Goal: Information Seeking & Learning: Compare options

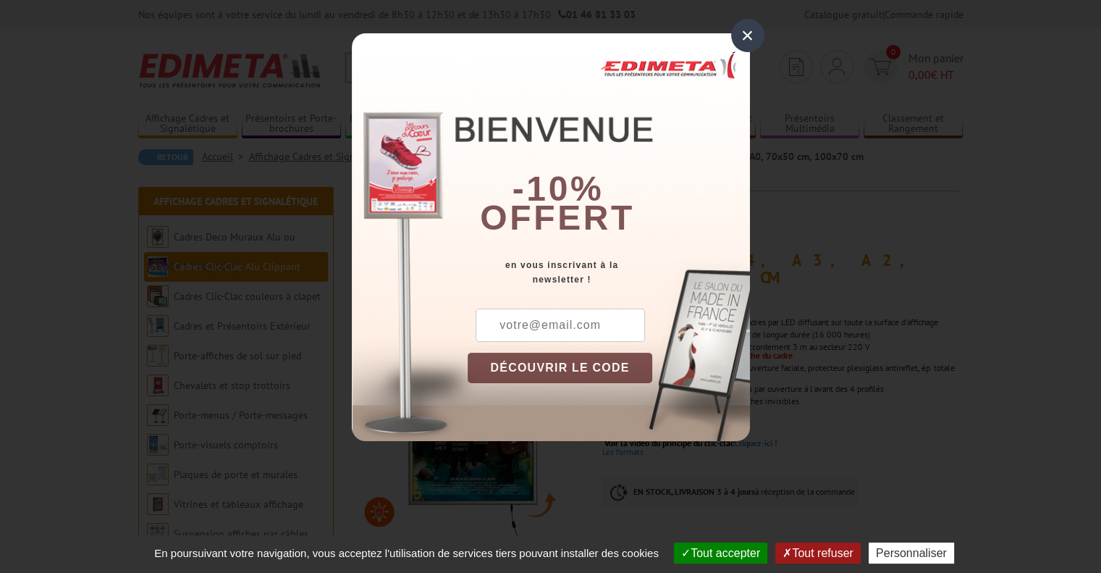
click at [742, 33] on div "×" at bounding box center [747, 35] width 33 height 33
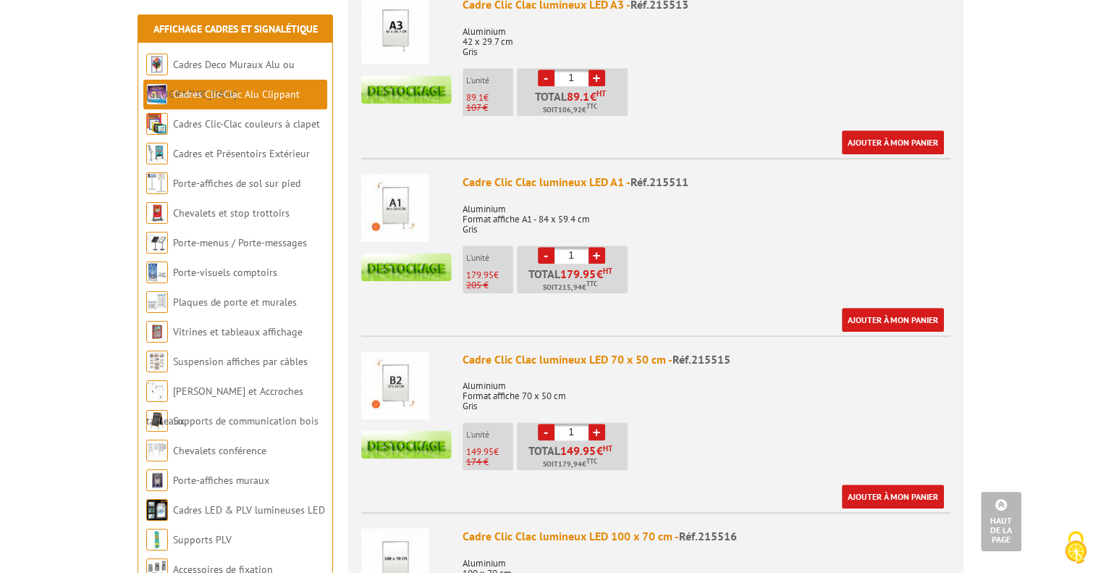
scroll to position [819, 0]
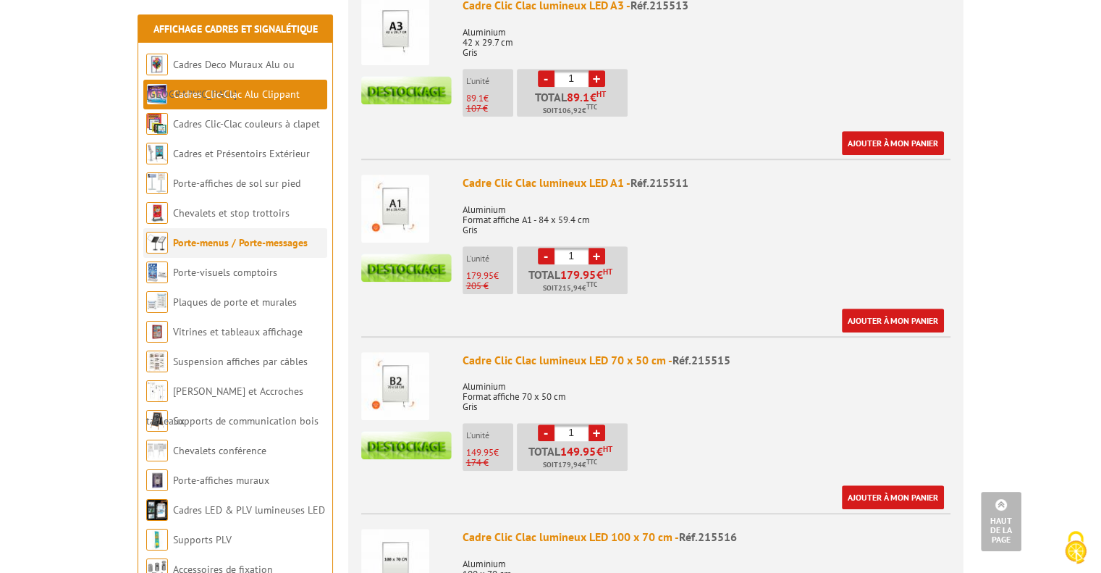
click at [224, 240] on link "Porte-menus / Porte-messages" at bounding box center [240, 242] width 135 height 13
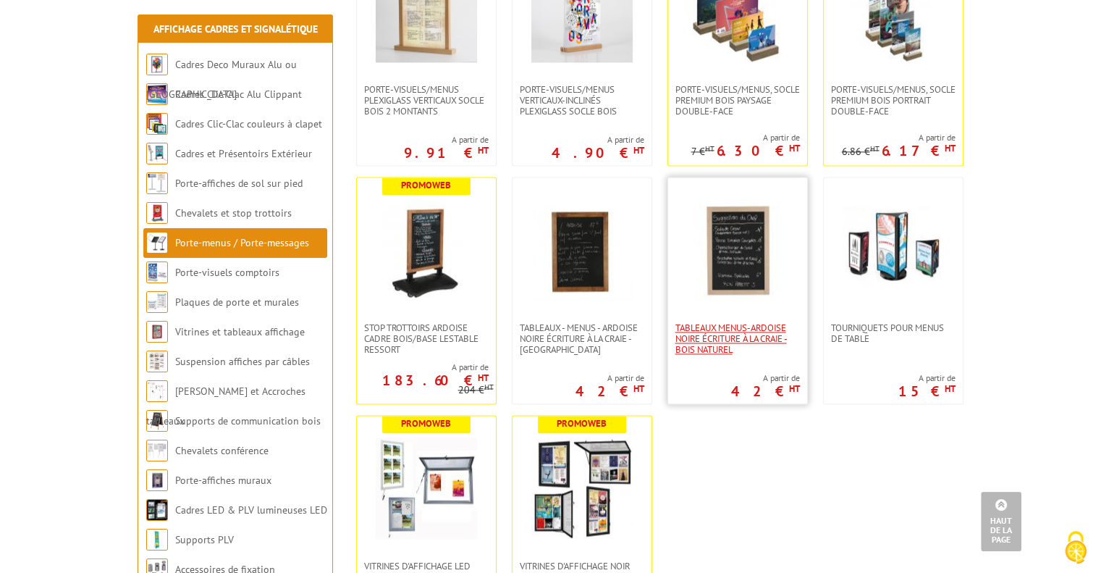
scroll to position [2052, 0]
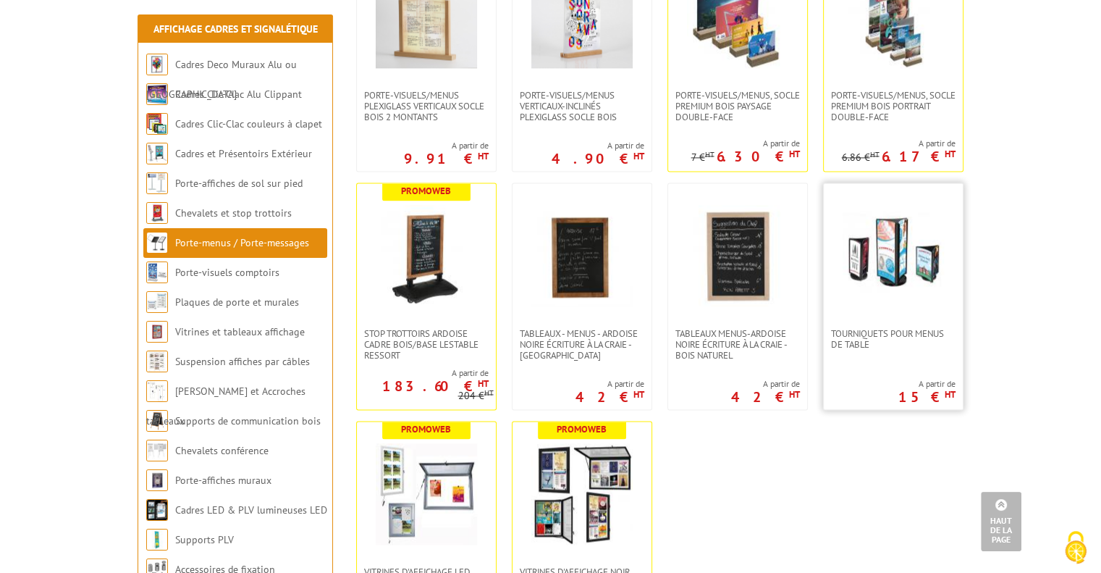
click at [880, 292] on img at bounding box center [893, 255] width 101 height 101
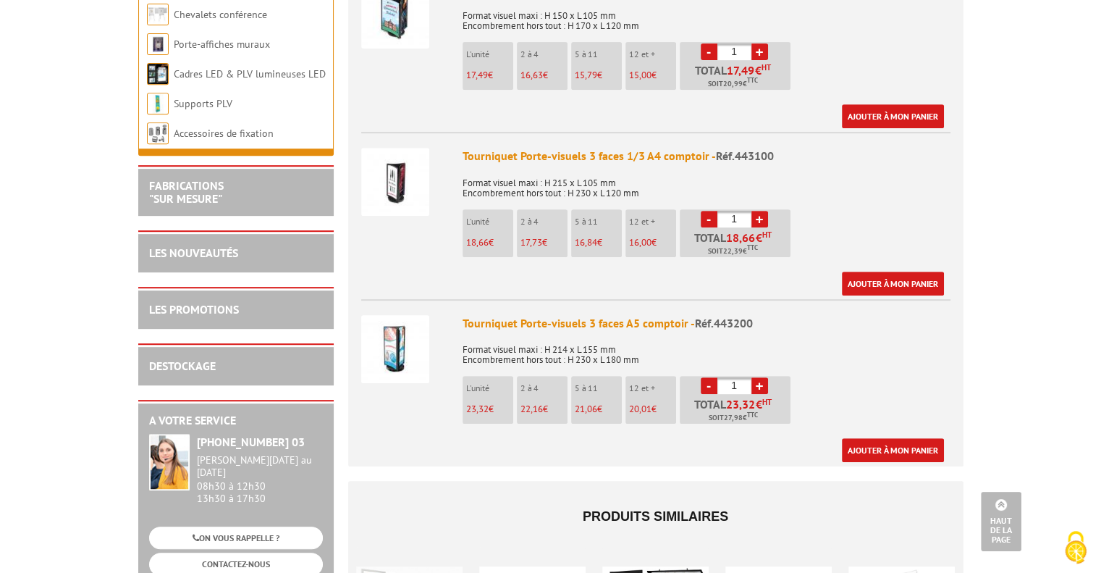
scroll to position [608, 0]
click at [400, 346] on img at bounding box center [395, 349] width 68 height 68
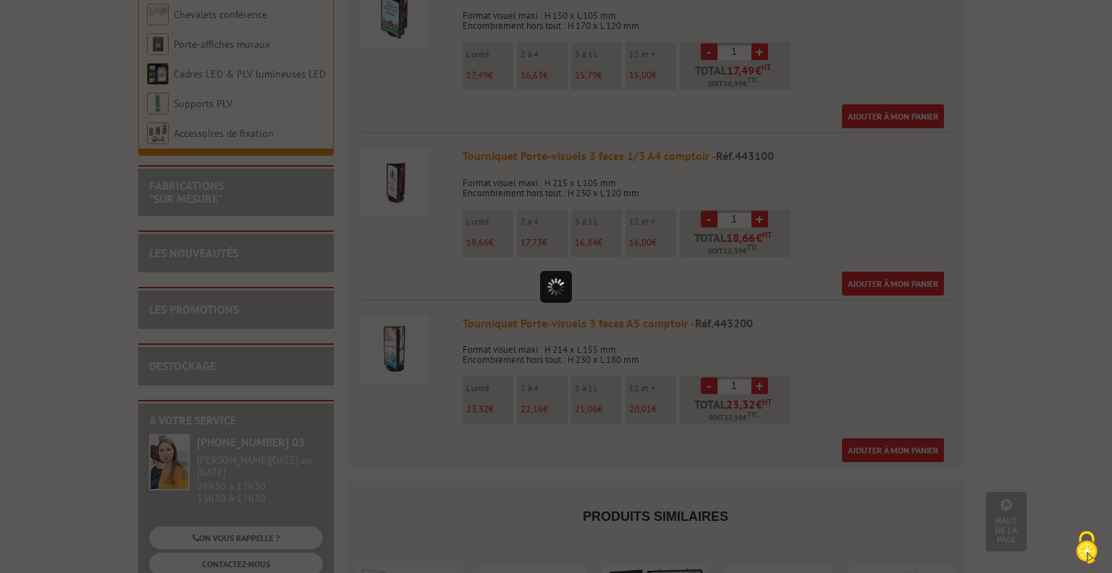
click at [400, 346] on div at bounding box center [556, 286] width 1112 height 573
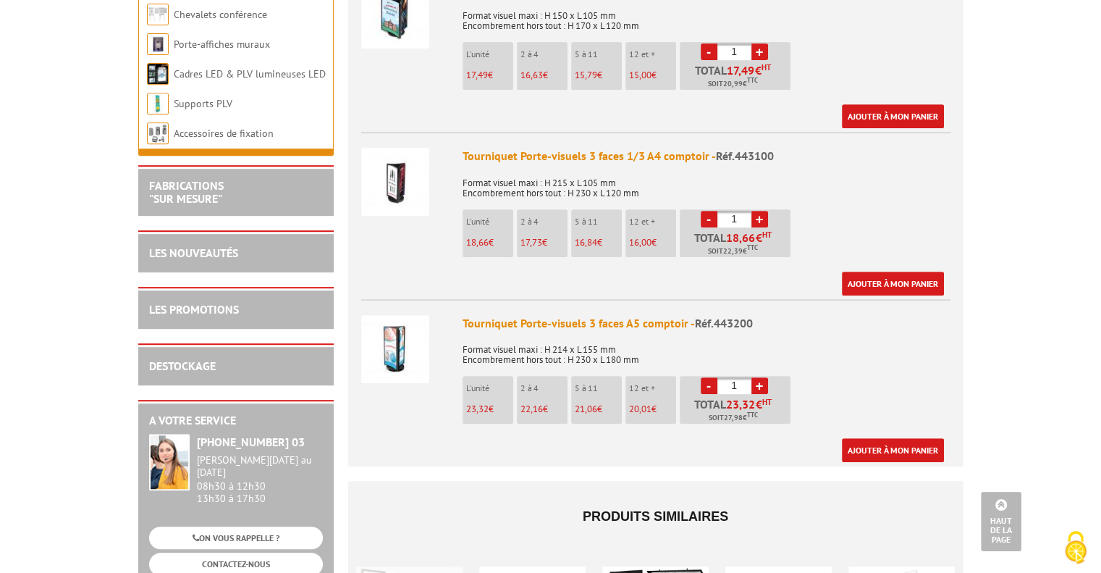
click at [400, 346] on img at bounding box center [395, 349] width 68 height 68
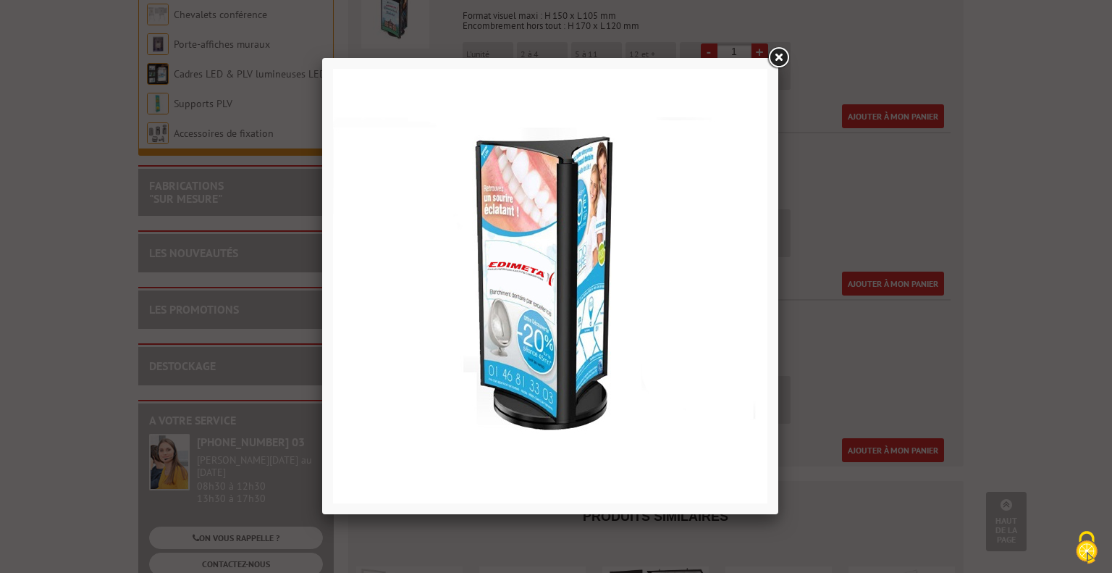
click at [776, 57] on link at bounding box center [778, 58] width 26 height 26
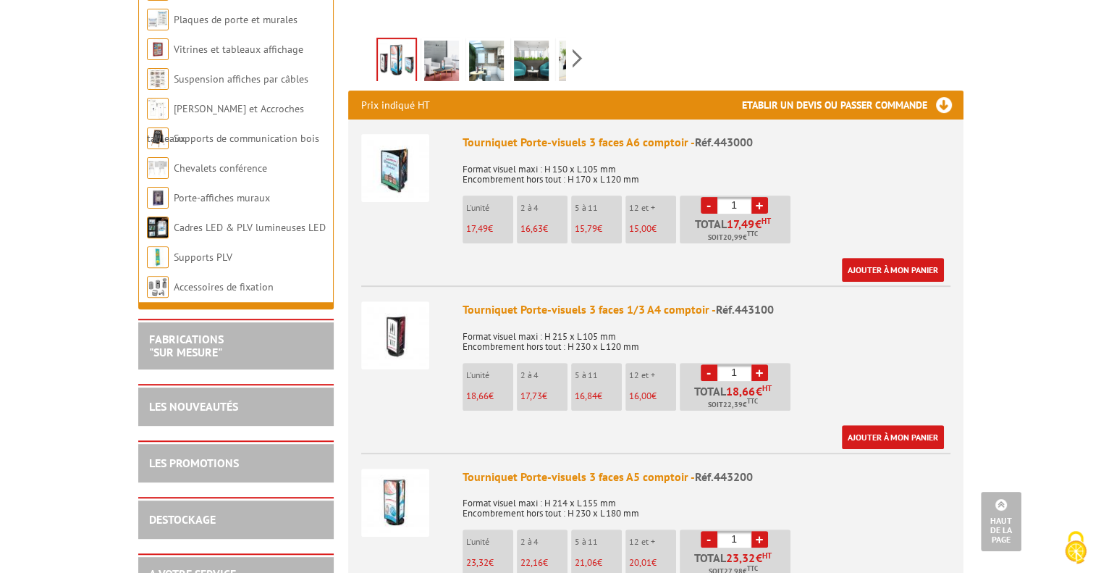
scroll to position [454, 0]
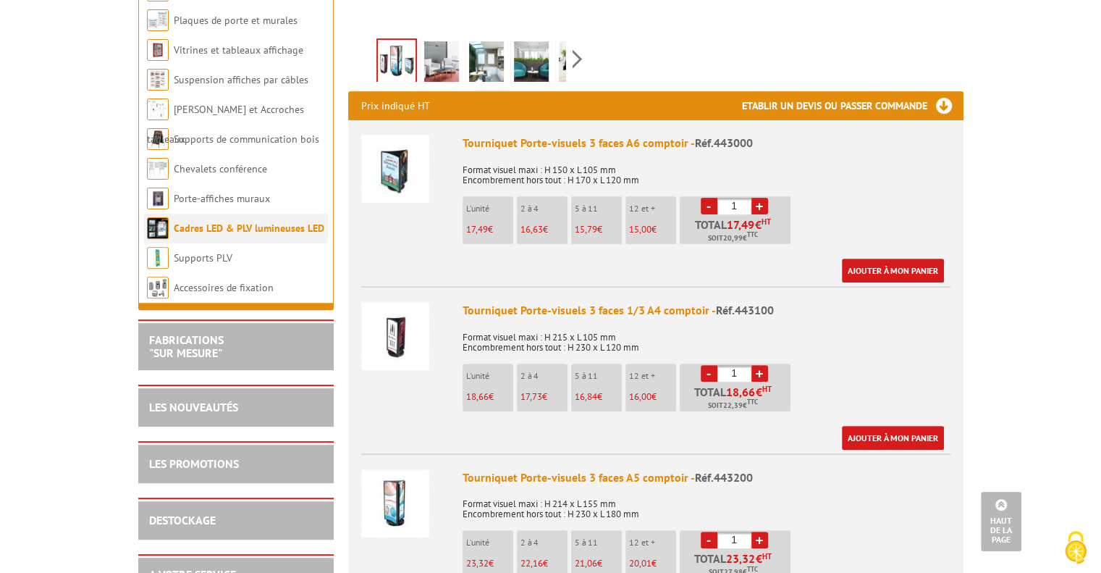
click at [273, 228] on link "Cadres LED & PLV lumineuses LED" at bounding box center [249, 228] width 151 height 13
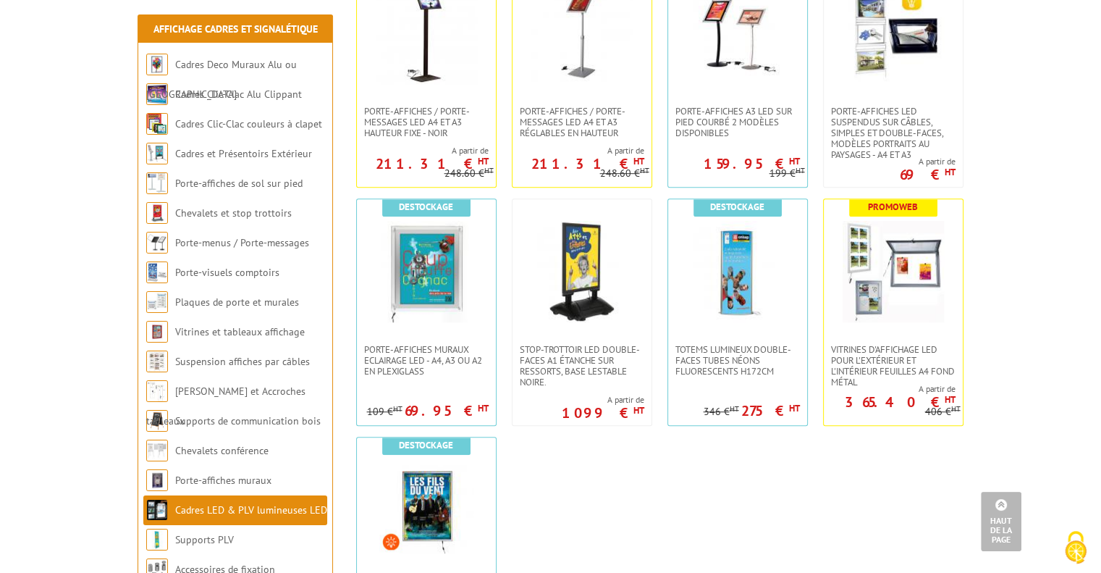
scroll to position [860, 0]
click at [879, 293] on img at bounding box center [893, 270] width 101 height 101
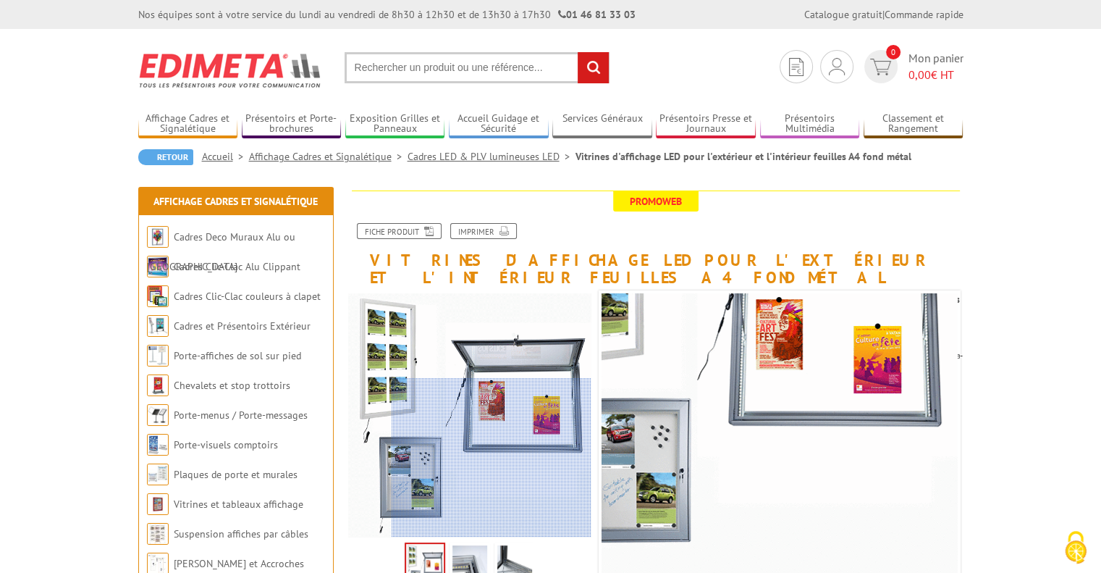
click at [521, 476] on div at bounding box center [492, 457] width 200 height 159
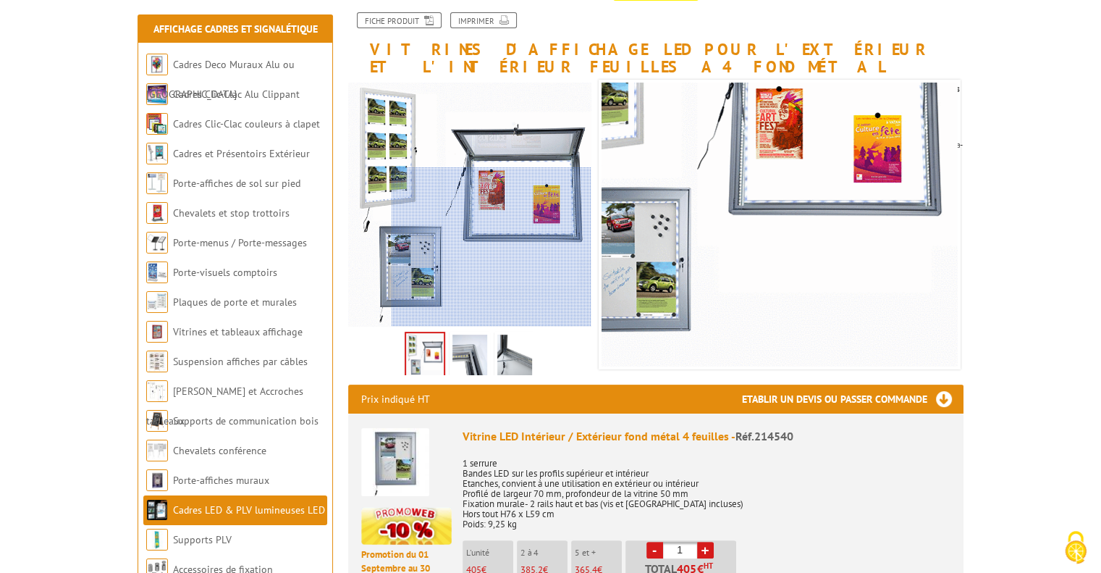
scroll to position [223, 0]
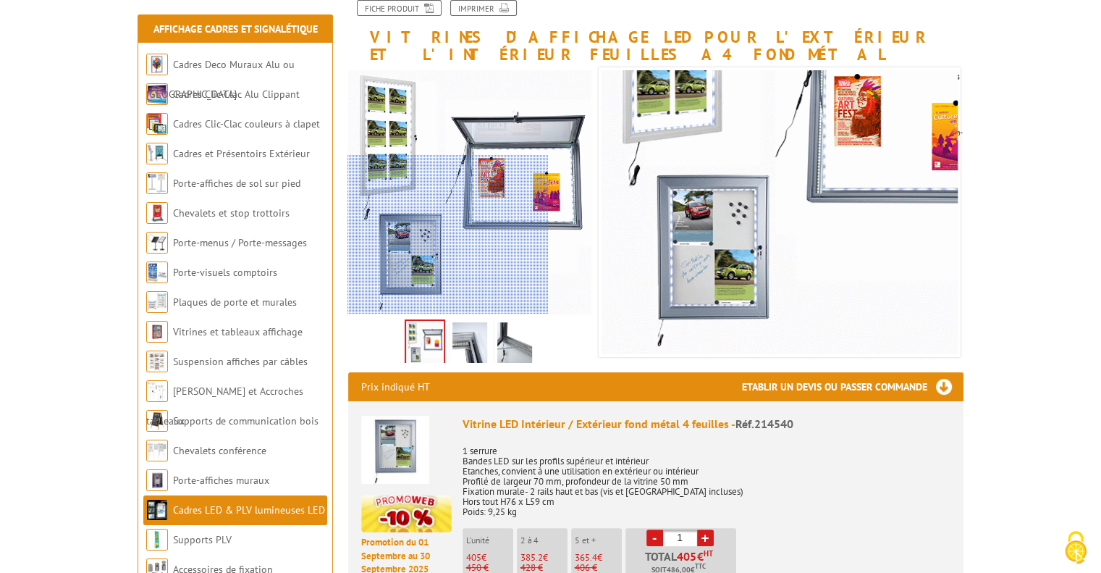
click at [423, 263] on div at bounding box center [447, 234] width 200 height 159
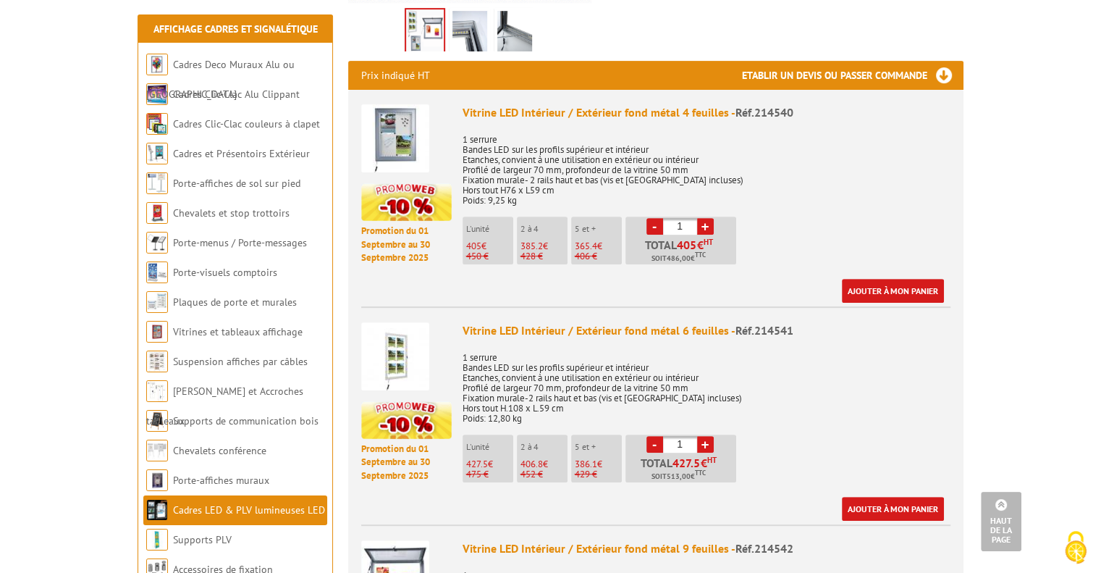
scroll to position [536, 0]
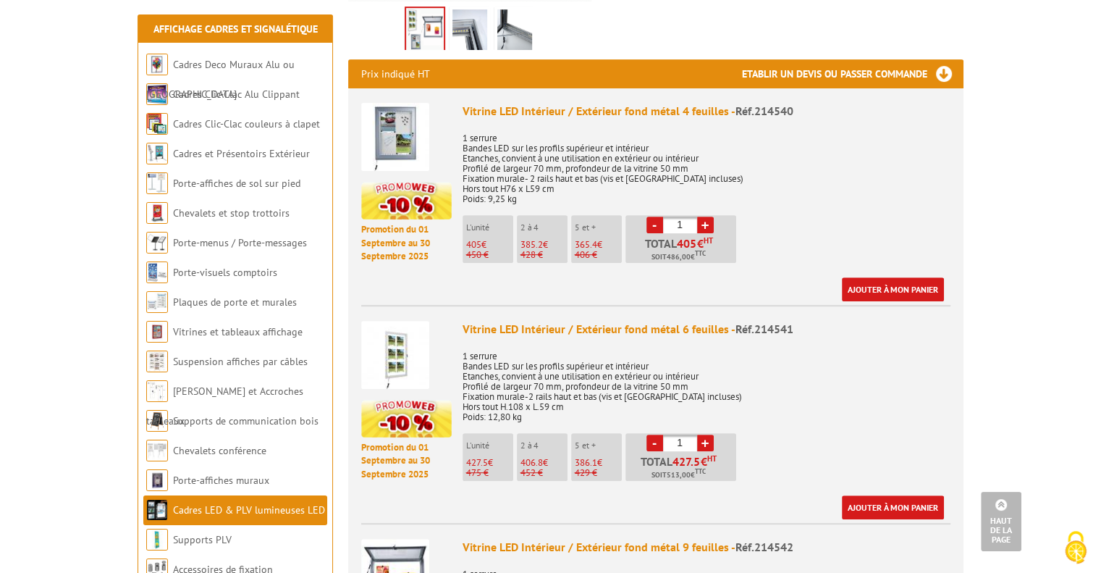
click at [402, 214] on img at bounding box center [406, 201] width 90 height 38
click at [394, 124] on img at bounding box center [395, 137] width 68 height 68
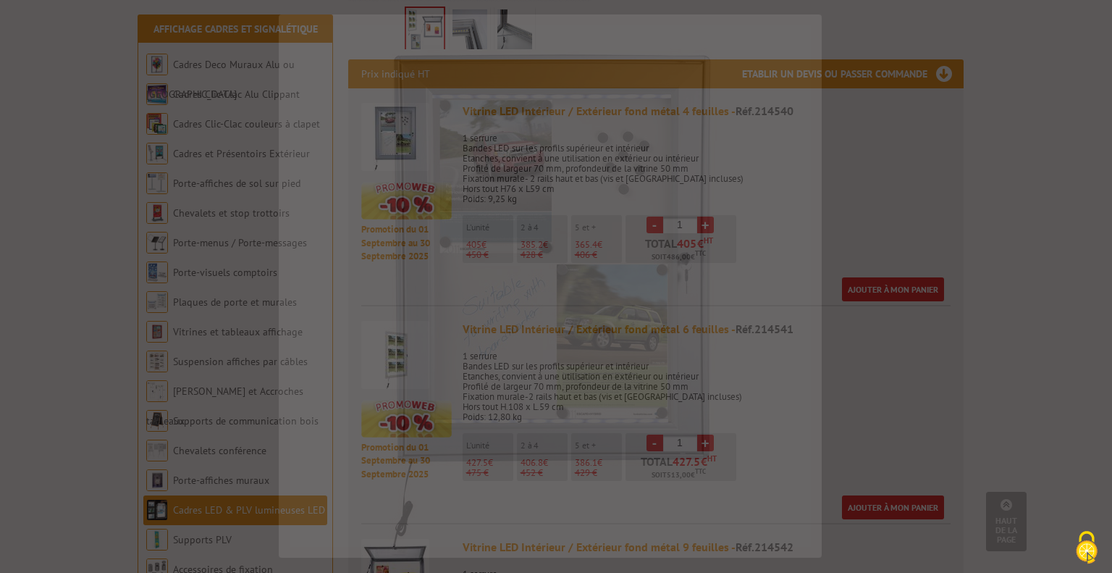
click at [394, 124] on div at bounding box center [556, 286] width 1112 height 573
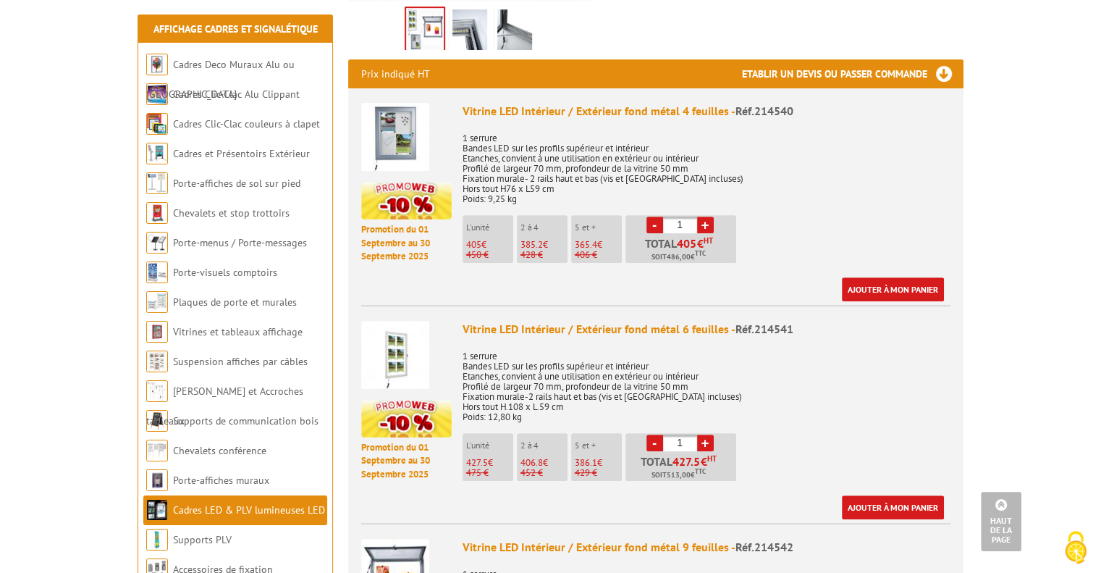
click at [394, 124] on img at bounding box center [395, 137] width 68 height 68
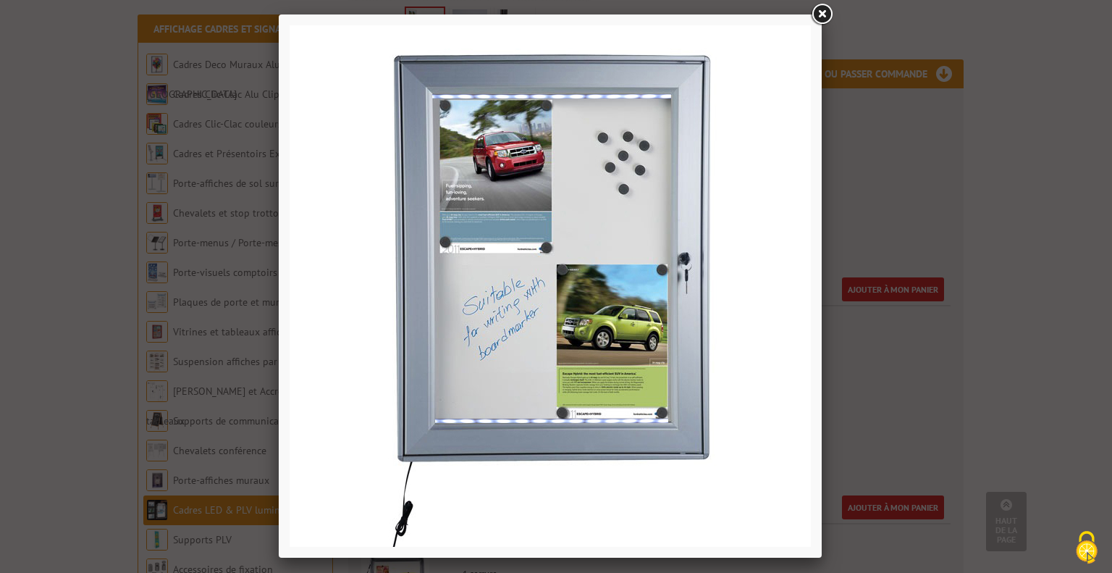
click at [402, 119] on img at bounding box center [550, 285] width 521 height 521
click at [825, 15] on link at bounding box center [822, 14] width 26 height 26
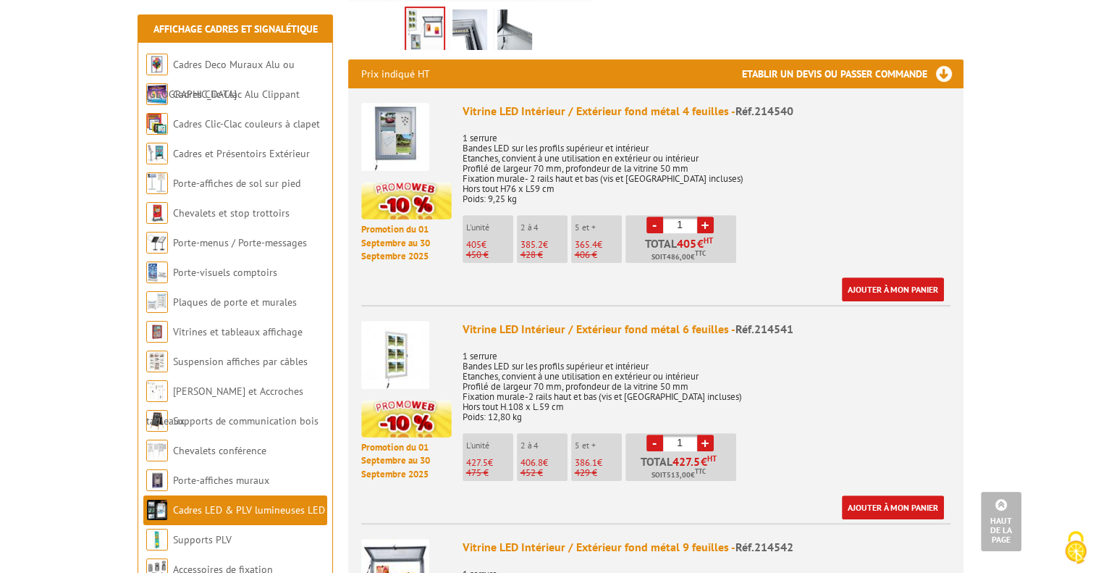
click at [401, 357] on img at bounding box center [395, 355] width 68 height 68
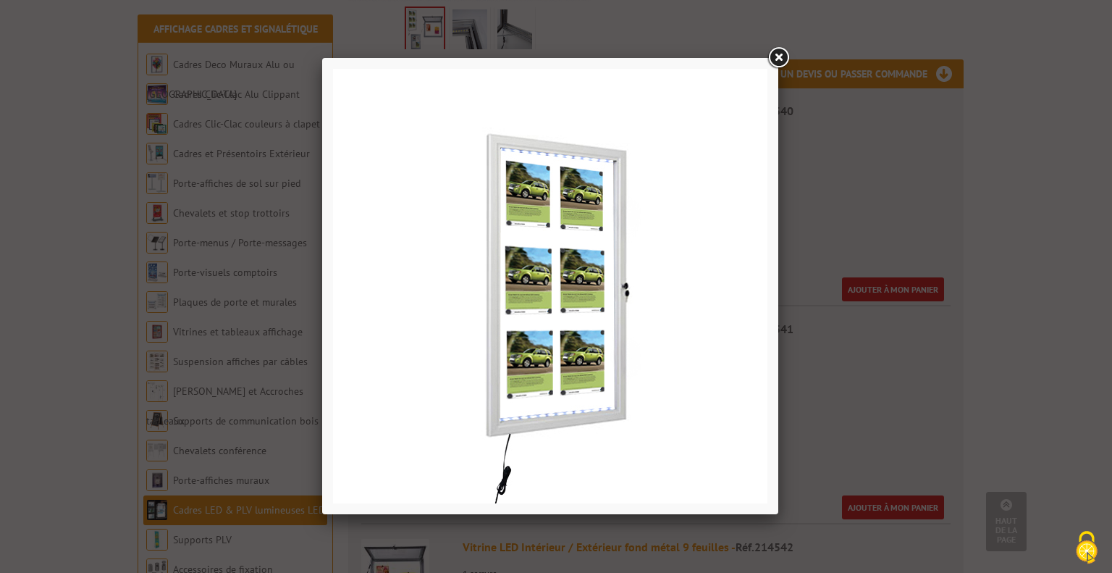
click at [401, 357] on img at bounding box center [550, 286] width 434 height 434
click at [783, 59] on link at bounding box center [778, 58] width 26 height 26
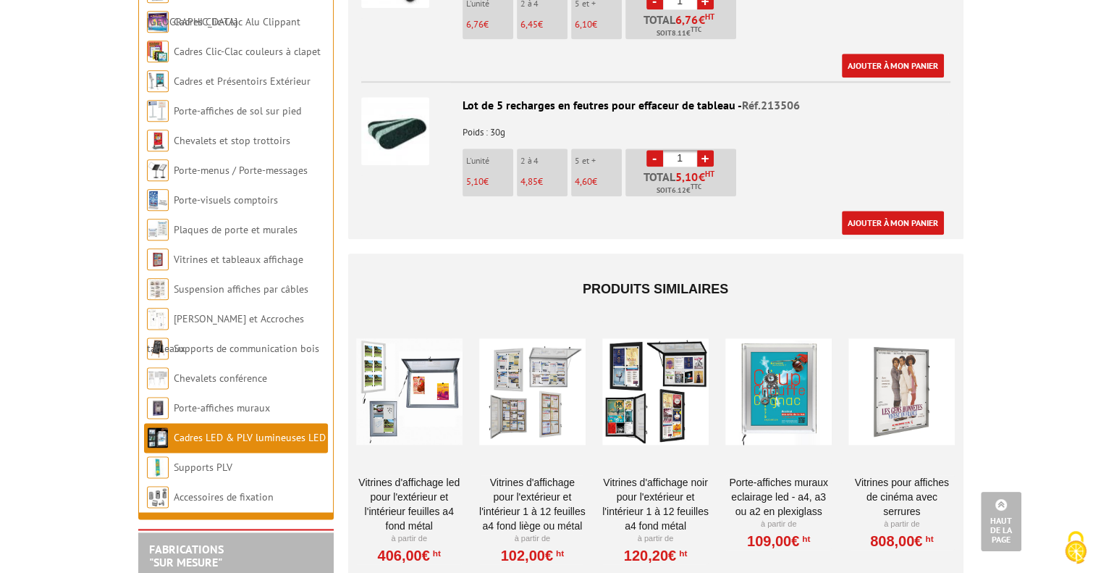
scroll to position [1745, 0]
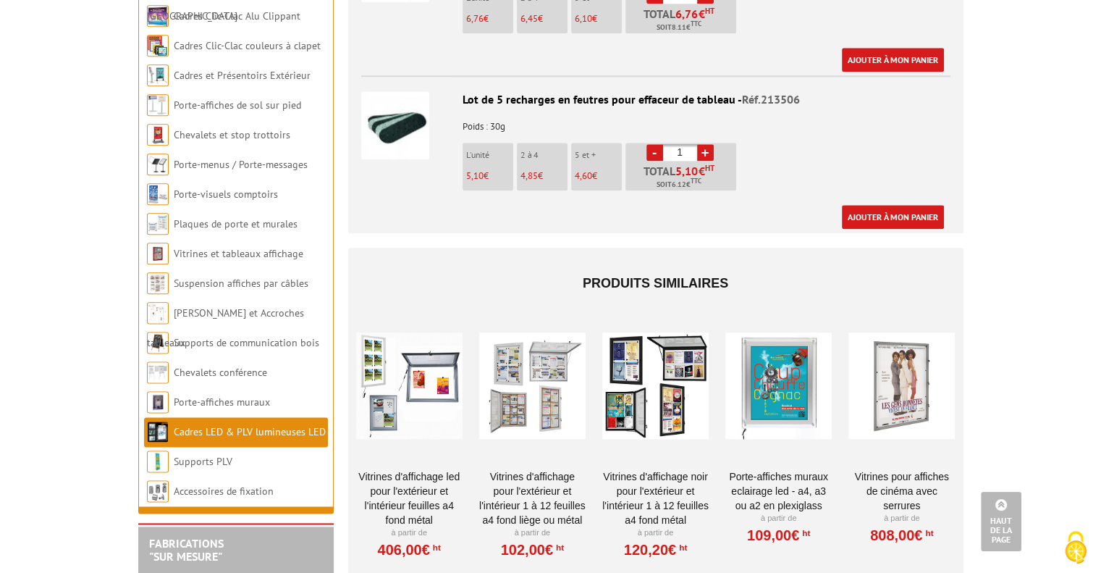
click at [912, 383] on div at bounding box center [901, 385] width 106 height 145
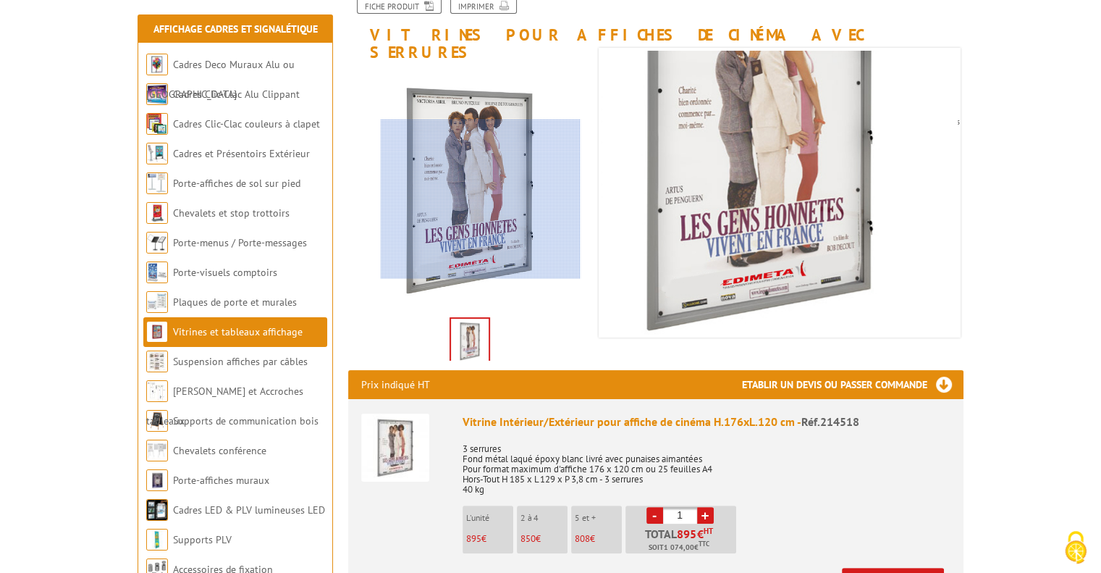
scroll to position [194, 0]
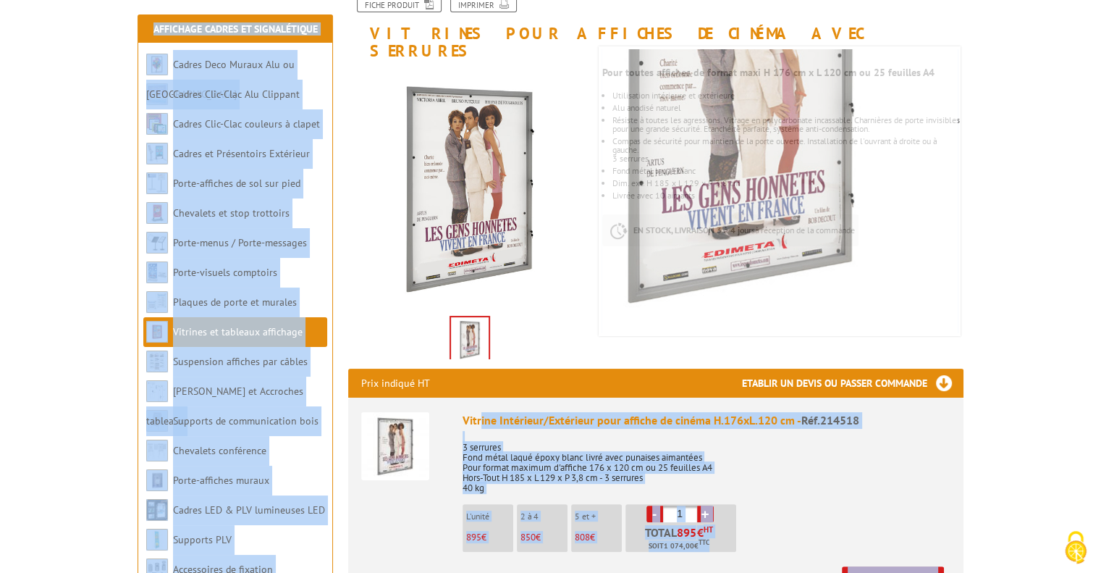
drag, startPoint x: 481, startPoint y: 392, endPoint x: 602, endPoint y: 266, distance: 175.1
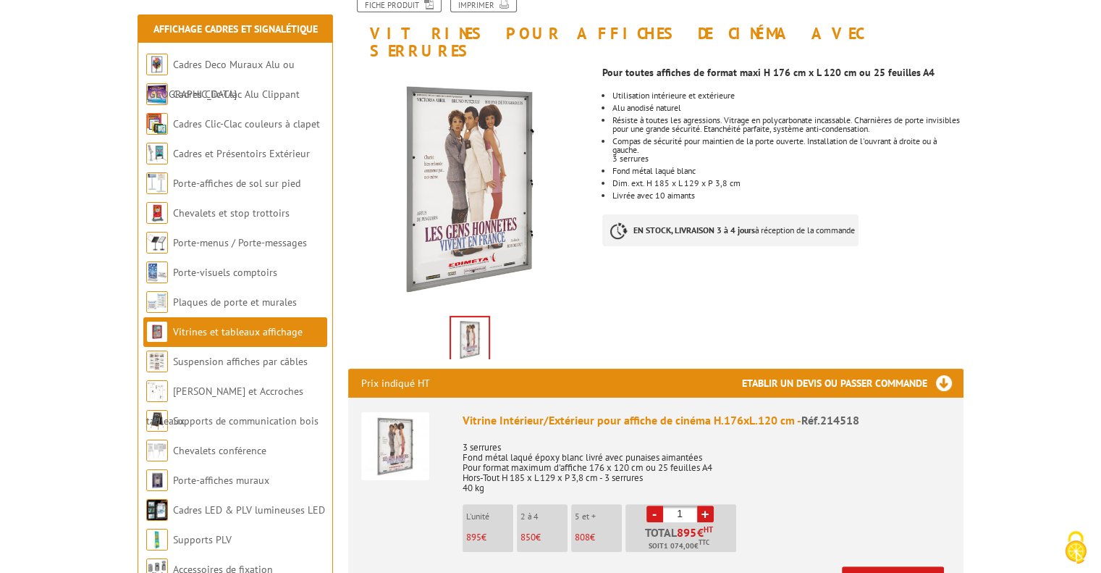
click at [602, 266] on div "Previous Next" at bounding box center [470, 214] width 266 height 295
click at [285, 423] on link "Supports de communication bois" at bounding box center [246, 420] width 146 height 13
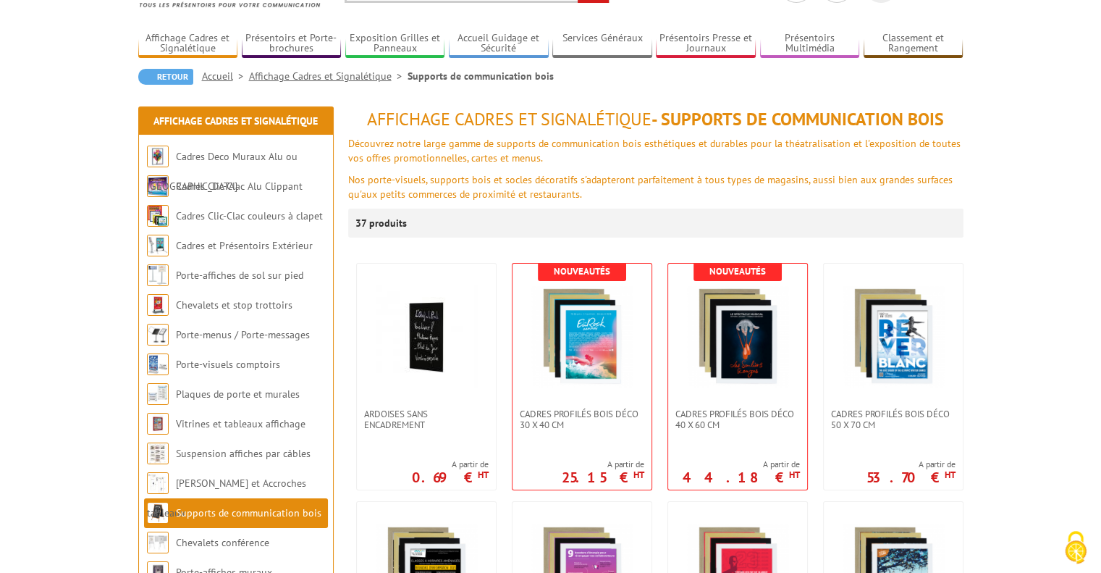
scroll to position [81, 0]
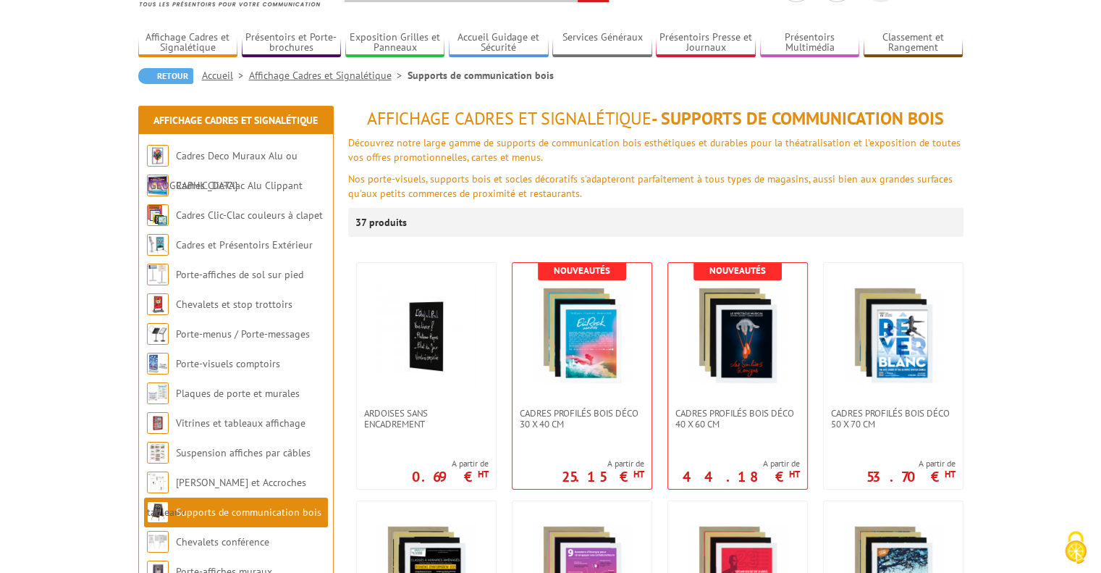
click at [285, 423] on link "Vitrines et tableaux affichage" at bounding box center [241, 422] width 130 height 13
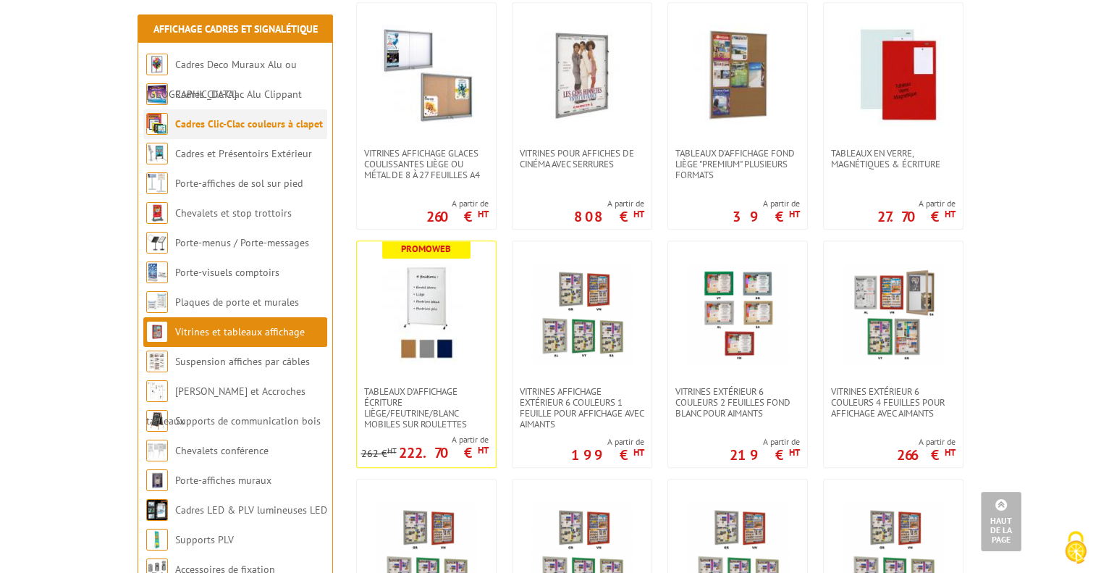
scroll to position [746, 0]
